Goal: Task Accomplishment & Management: Use online tool/utility

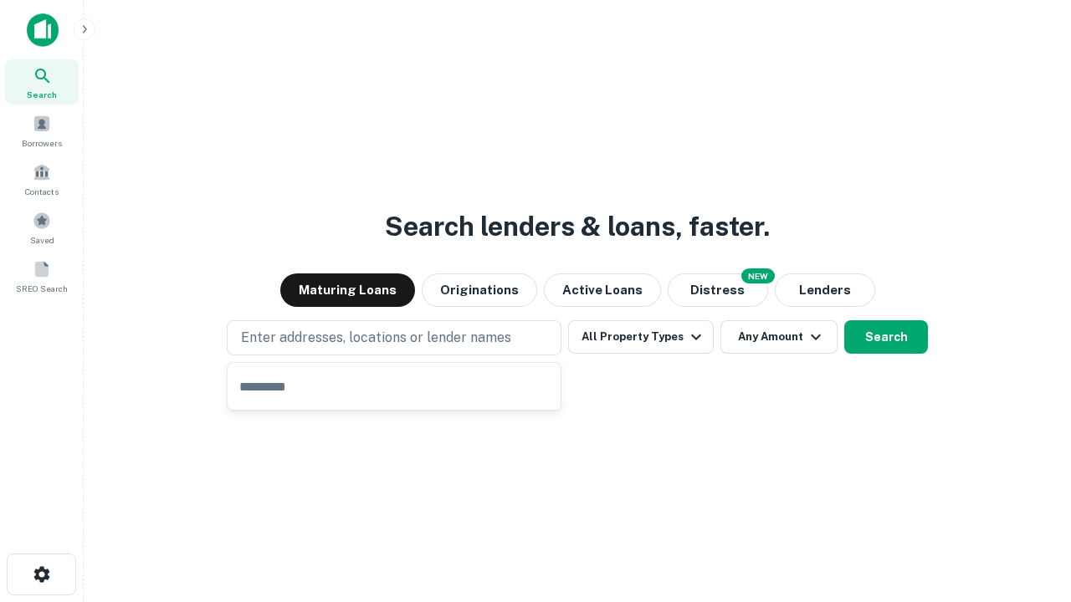
type input "**********"
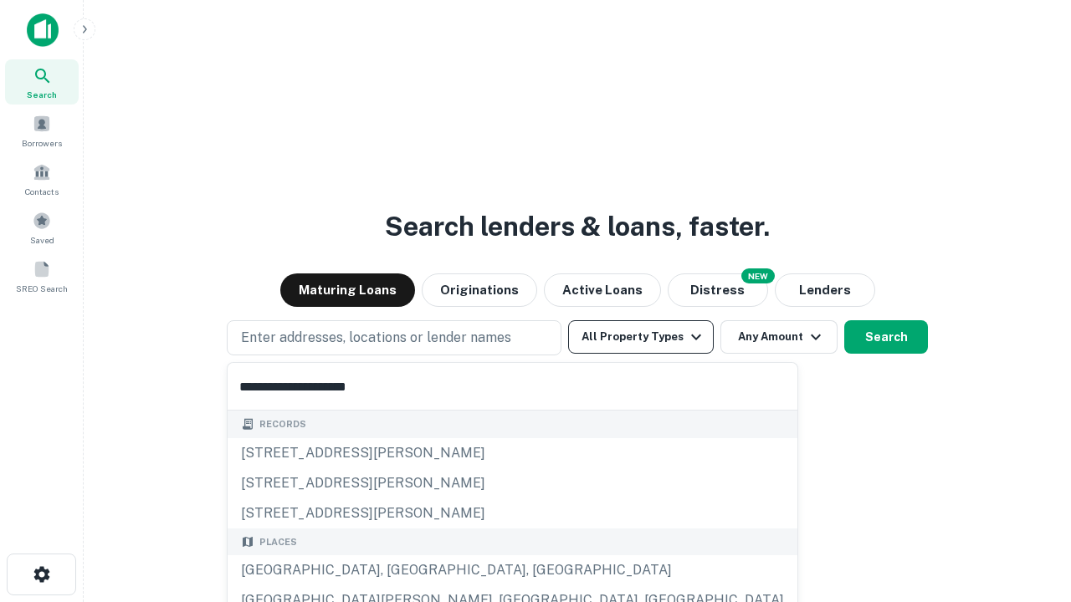
click at [641, 337] on button "All Property Types" at bounding box center [641, 336] width 146 height 33
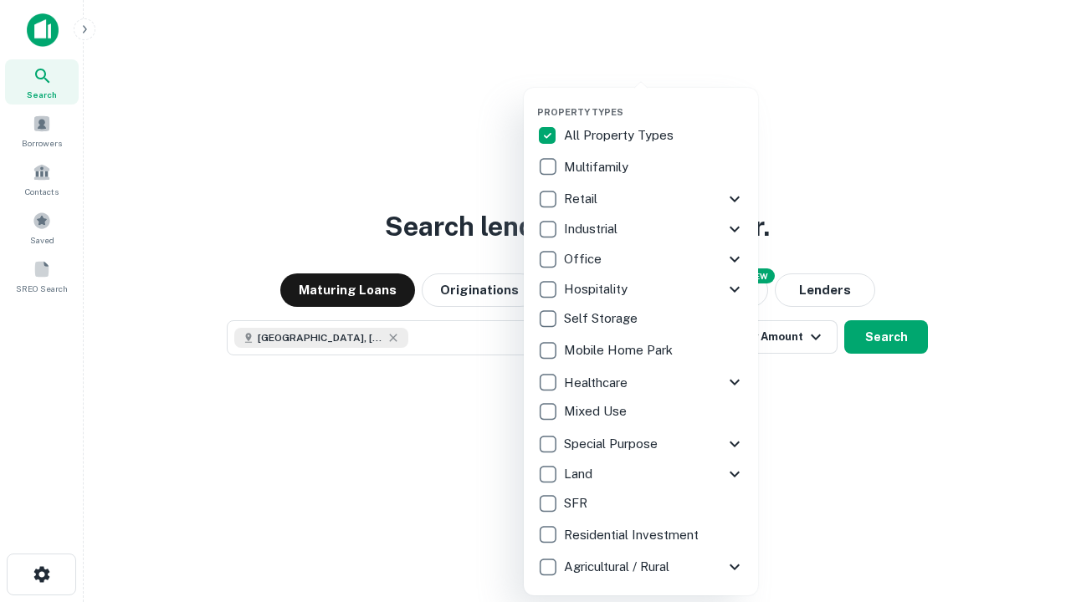
click at [654, 101] on button "button" at bounding box center [654, 101] width 234 height 1
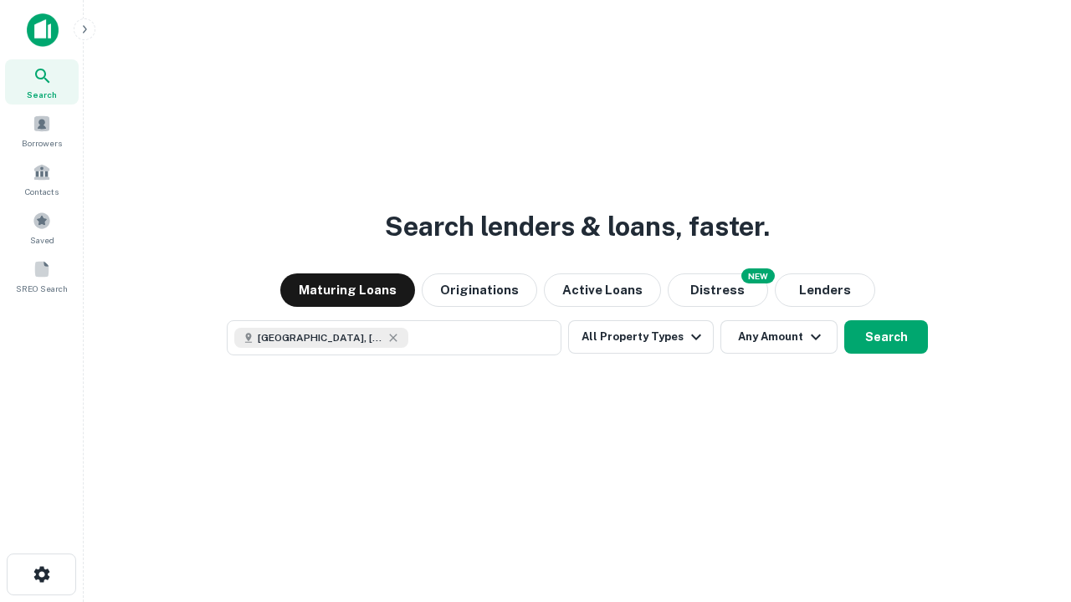
scroll to position [27, 0]
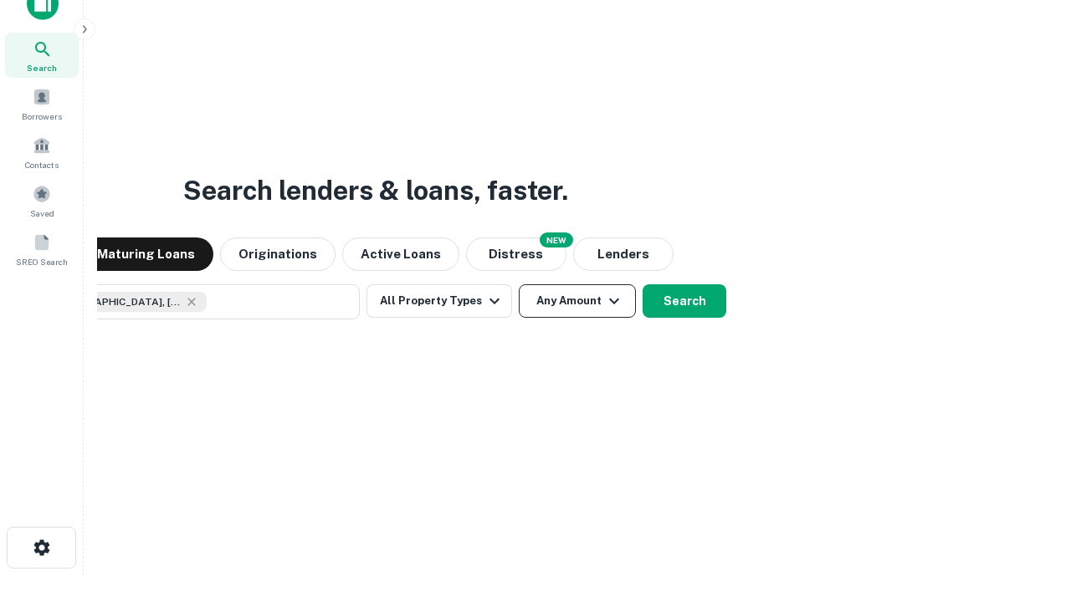
click at [519, 284] on button "Any Amount" at bounding box center [577, 300] width 117 height 33
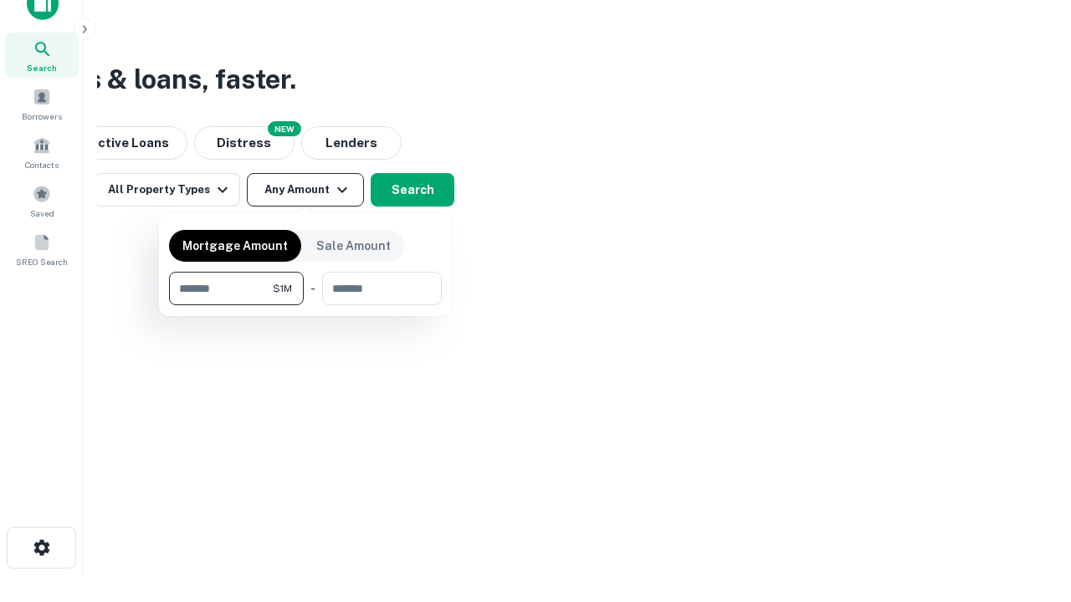
type input "*******"
click at [305, 305] on button "button" at bounding box center [305, 305] width 273 height 1
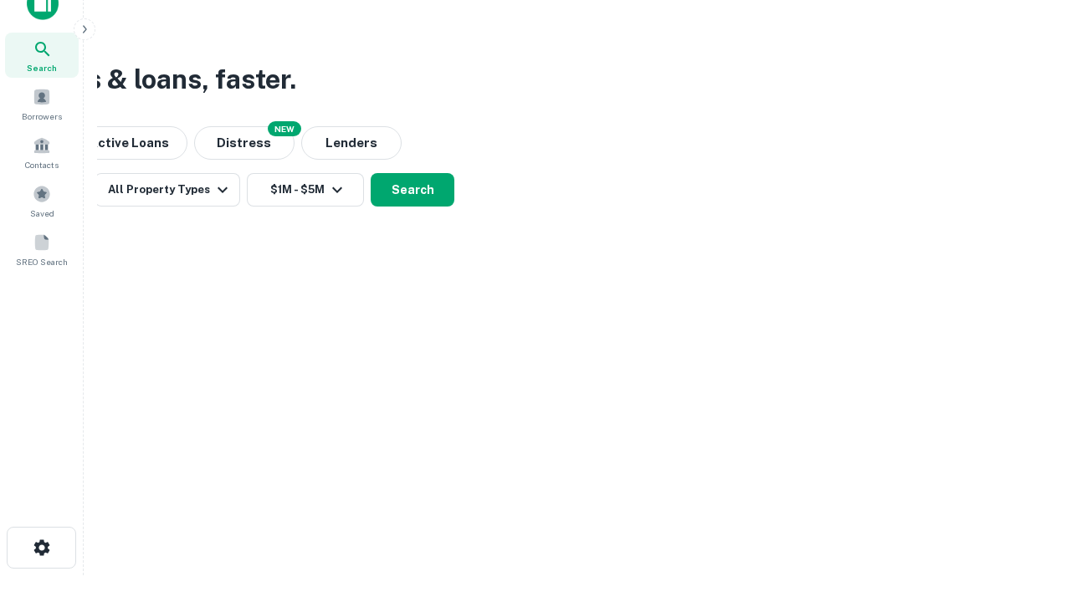
scroll to position [9, 309]
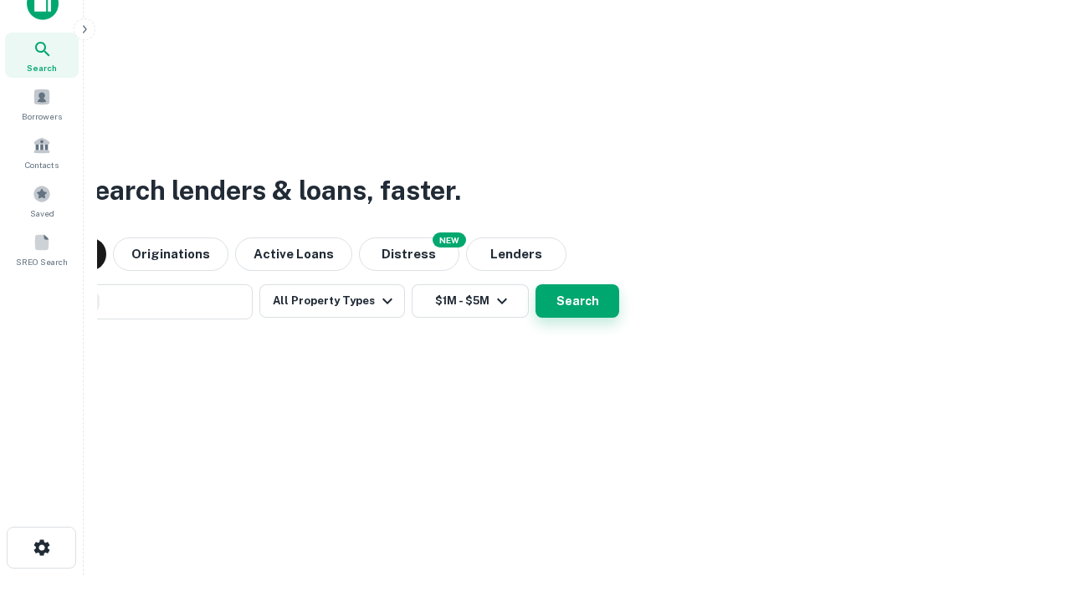
click at [535, 284] on button "Search" at bounding box center [577, 300] width 84 height 33
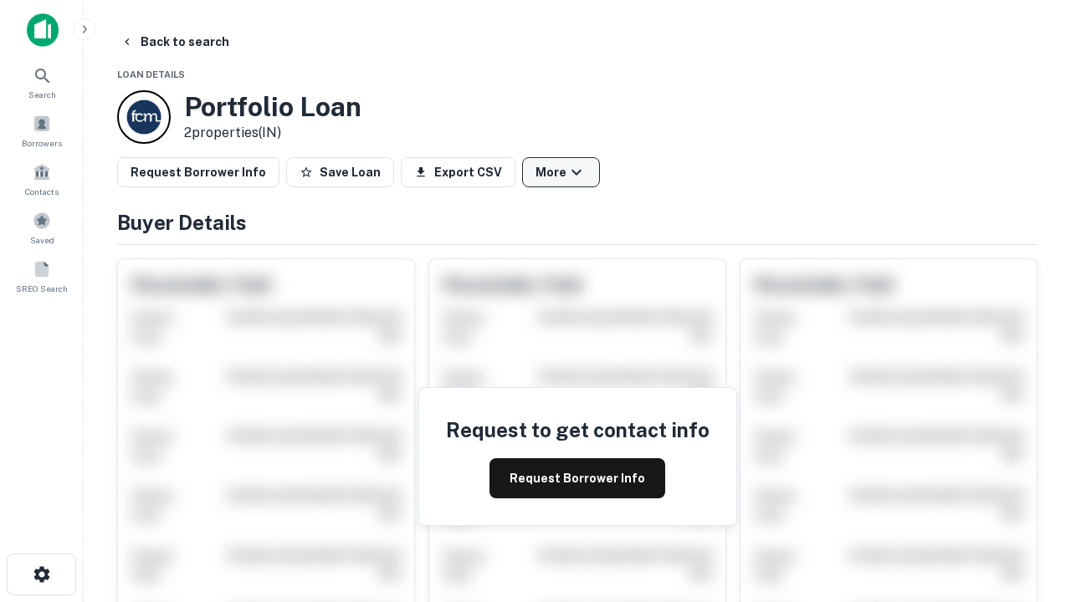
click at [561, 172] on button "More" at bounding box center [561, 172] width 78 height 30
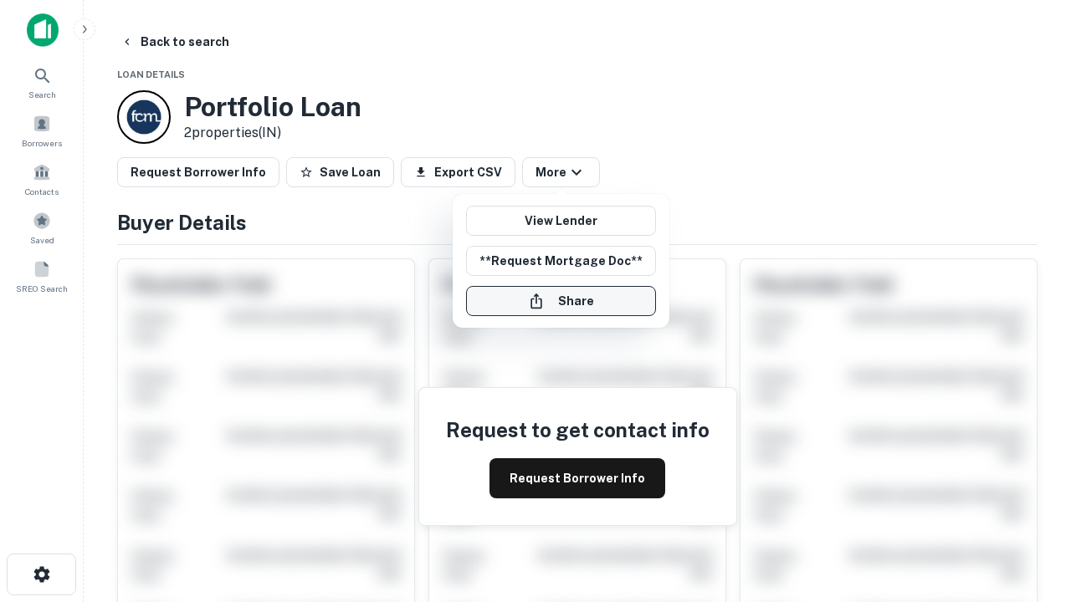
click at [561, 301] on button "Share" at bounding box center [561, 301] width 190 height 30
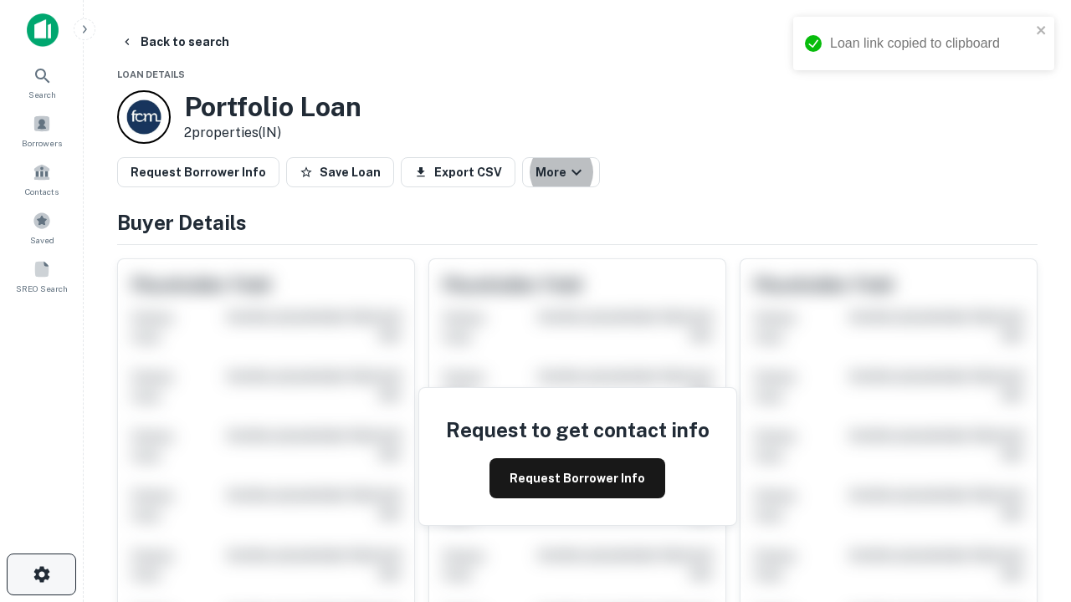
click at [41, 575] on icon "button" at bounding box center [42, 575] width 20 height 20
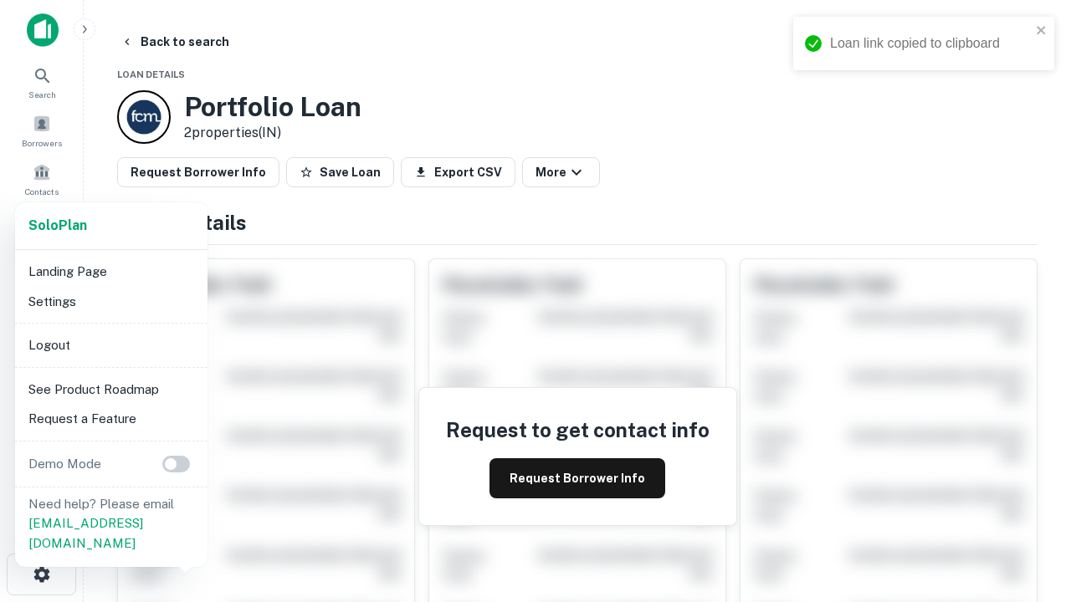
click at [110, 345] on li "Logout" at bounding box center [111, 345] width 179 height 30
